Goal: Information Seeking & Learning: Learn about a topic

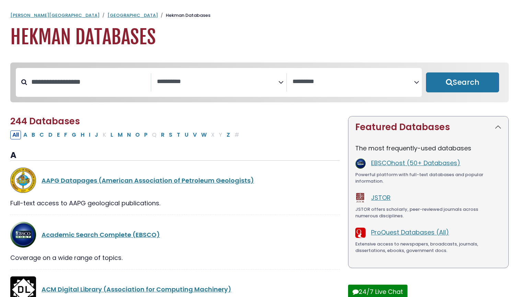
select select "Database Subject Filter"
select select "Database Vendors Filter"
click at [83, 81] on input "Search database by title or keyword" at bounding box center [89, 81] width 124 height 11
click at [146, 137] on button "P" at bounding box center [146, 134] width 8 height 9
select select "Database Subject Filter"
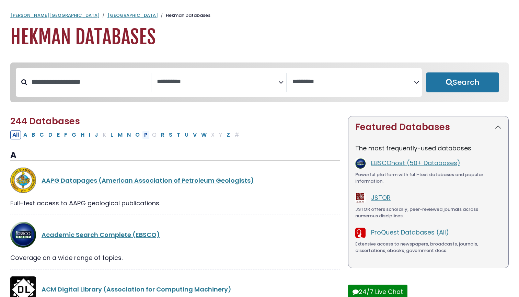
select select "Database Vendors Filter"
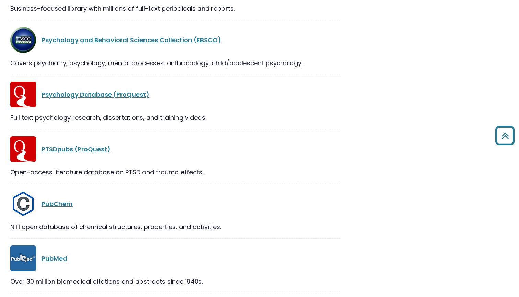
scroll to position [1103, 0]
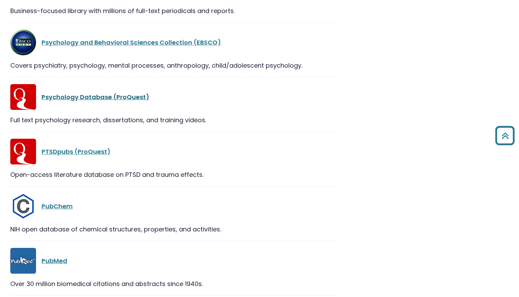
click at [120, 100] on link "Psychology Database (ProQuest)" at bounding box center [96, 97] width 108 height 9
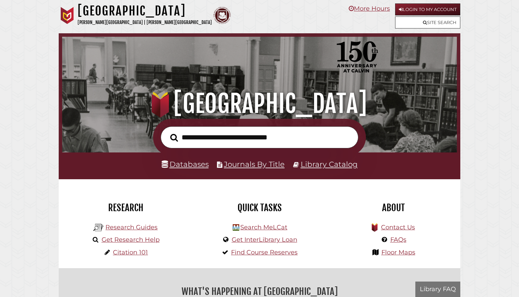
scroll to position [130, 391]
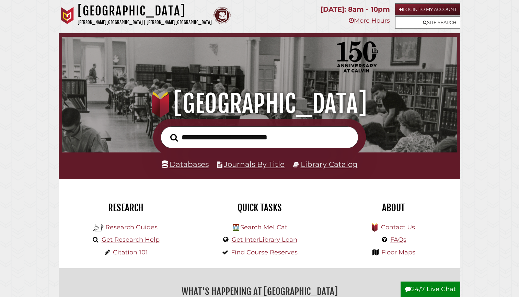
click at [192, 166] on link "Databases" at bounding box center [185, 164] width 47 height 9
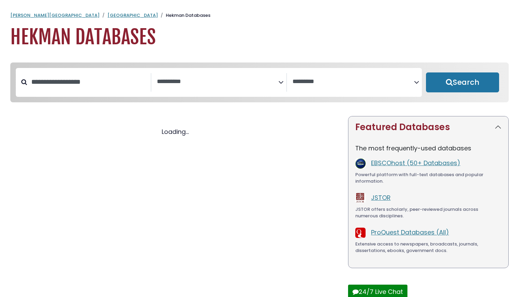
select select "Database Subject Filter"
select select "Database Vendors Filter"
select select "Database Subject Filter"
select select "Database Vendors Filter"
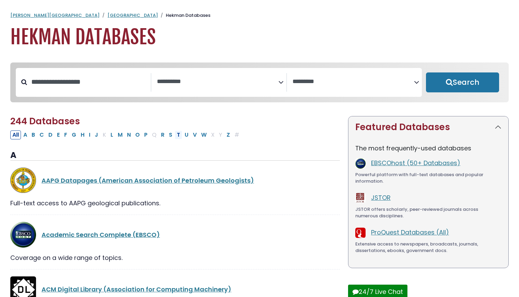
click at [178, 137] on button "T" at bounding box center [179, 134] width 8 height 9
select select "Database Subject Filter"
select select "Database Vendors Filter"
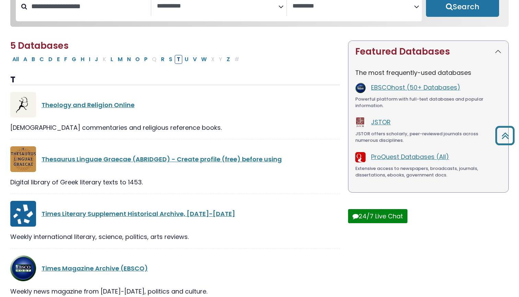
scroll to position [74, 0]
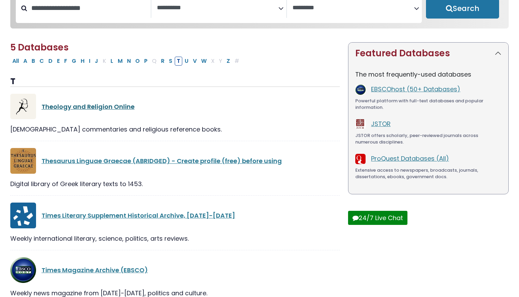
click at [108, 107] on link "Theology and Religion Online" at bounding box center [88, 106] width 93 height 9
click at [406, 91] on link "EBSCOhost (50+ Databases)" at bounding box center [415, 89] width 89 height 9
click at [147, 63] on button "P" at bounding box center [146, 61] width 8 height 9
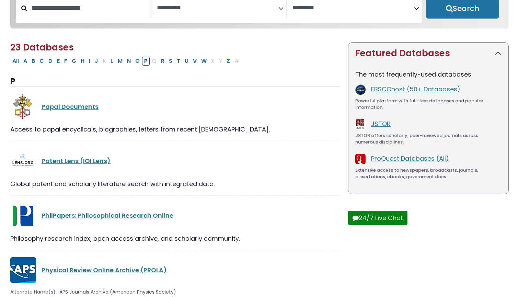
select select "Database Subject Filter"
select select "Database Vendors Filter"
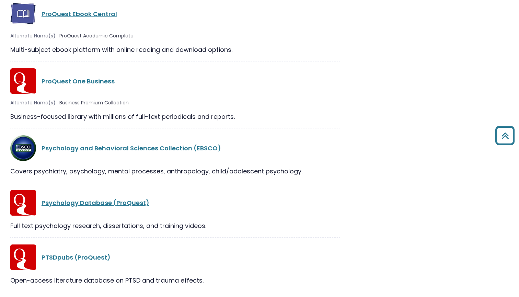
scroll to position [997, 0]
click at [137, 206] on link "Psychology Database (ProQuest)" at bounding box center [96, 202] width 108 height 9
